Goal: Navigation & Orientation: Go to known website

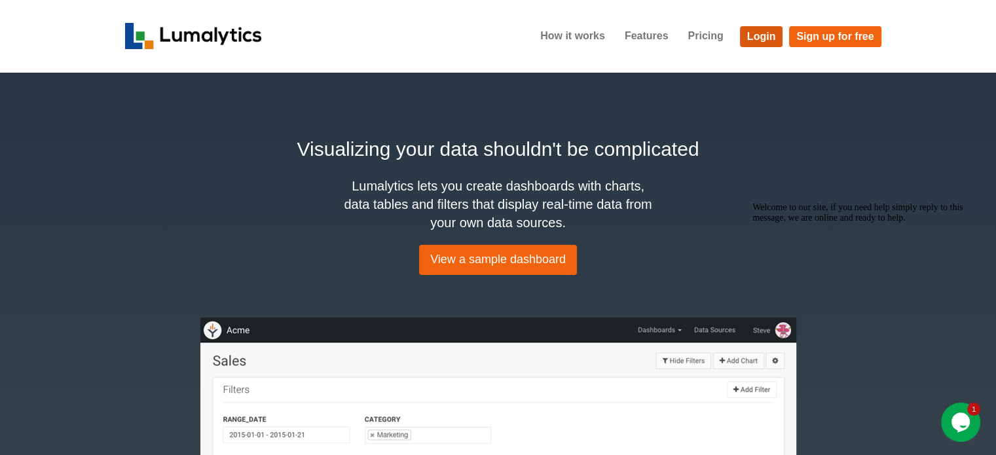
click at [762, 36] on link "Login" at bounding box center [761, 36] width 43 height 21
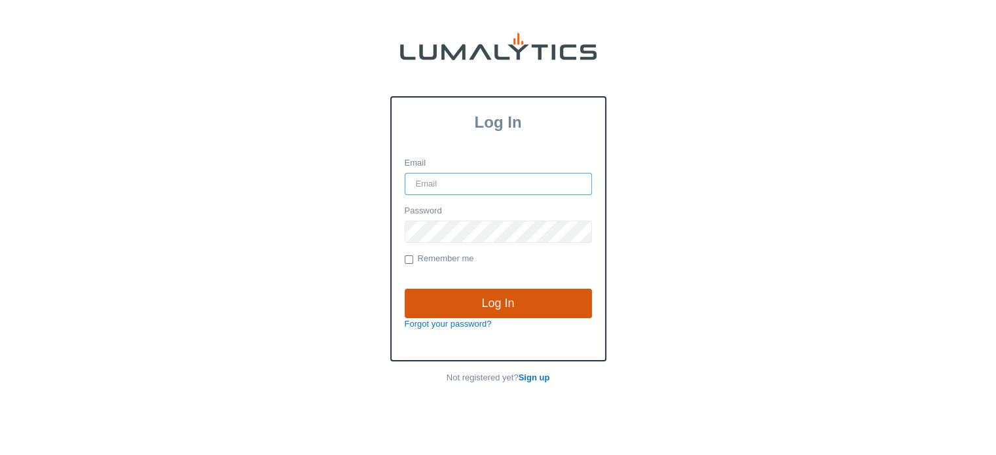
type input "[EMAIL_ADDRESS][DOMAIN_NAME]"
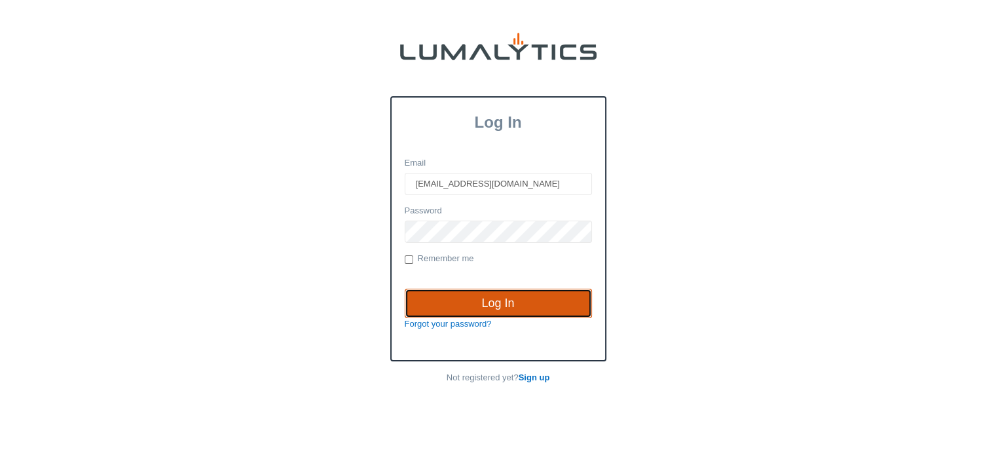
click at [506, 296] on input "Log In" at bounding box center [498, 304] width 187 height 30
